Goal: Find specific page/section: Find specific page/section

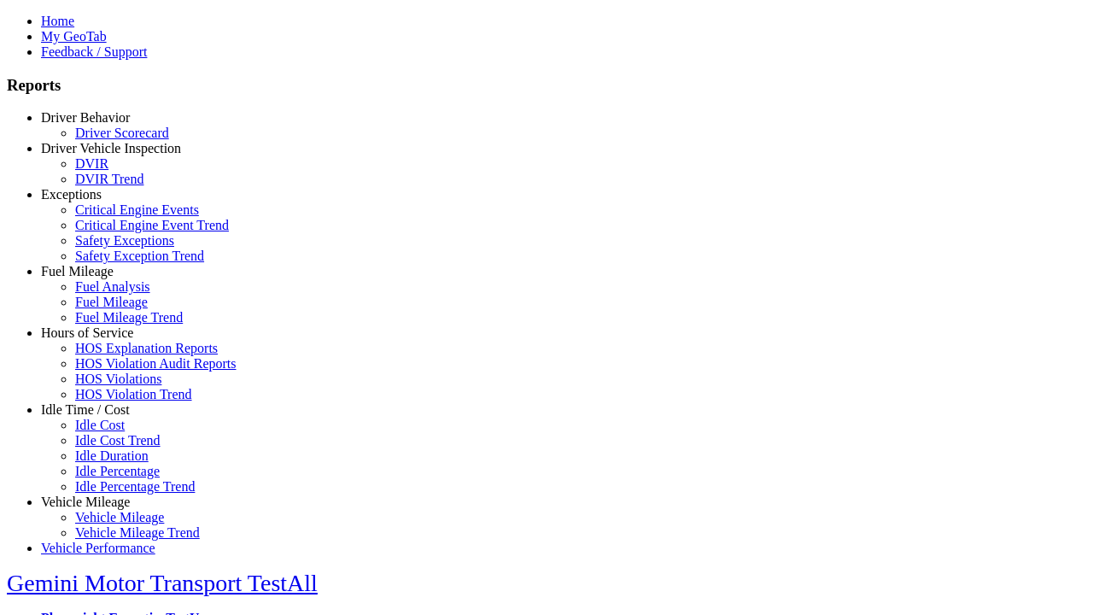
click at [98, 417] on link "Idle Time / Cost" at bounding box center [85, 409] width 89 height 15
click at [111, 479] on link "Idle Percentage Trend" at bounding box center [134, 486] width 119 height 15
select select "**"
